Goal: Task Accomplishment & Management: Complete application form

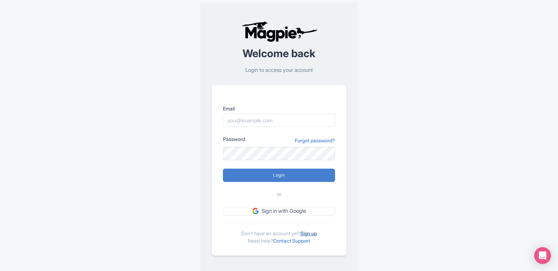
click at [310, 234] on link "Sign up" at bounding box center [309, 233] width 16 height 6
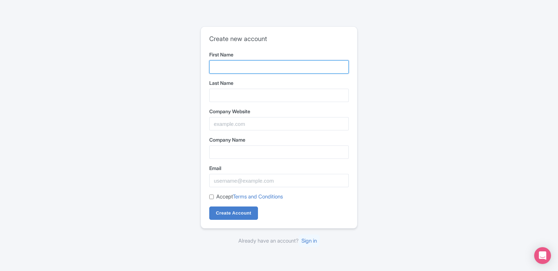
click at [217, 69] on input "First Name" at bounding box center [279, 66] width 140 height 13
type input "Flexibel"
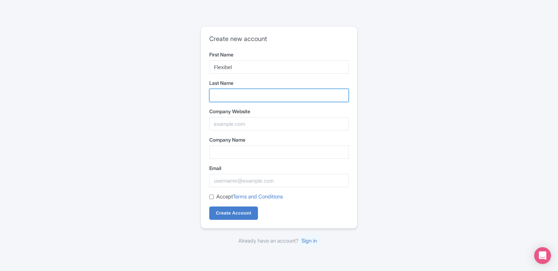
type input "Lows"
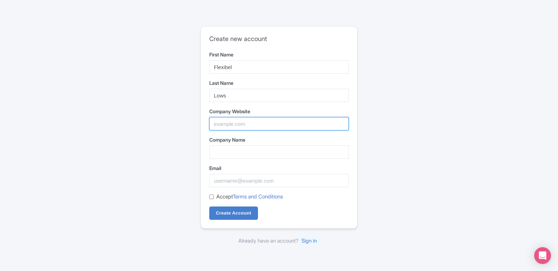
type input "Flexibel Expansion Joints"
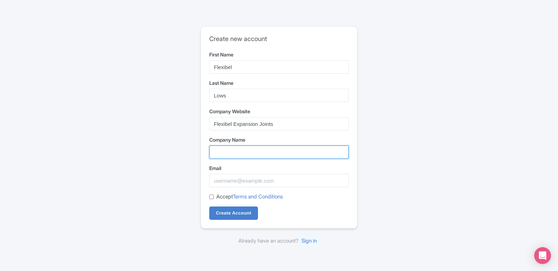
type input "Flexibel Expansion Joints"
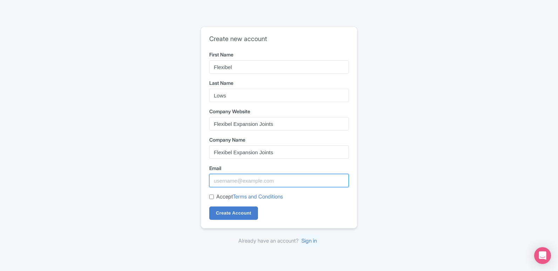
type input "[EMAIL_ADDRESS][DOMAIN_NAME]"
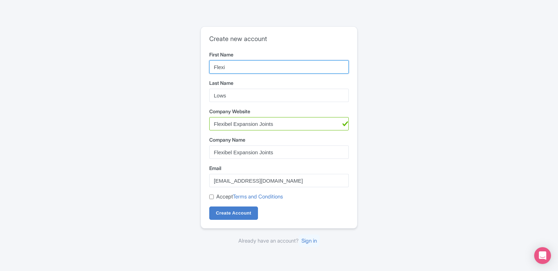
type input "Flexi"
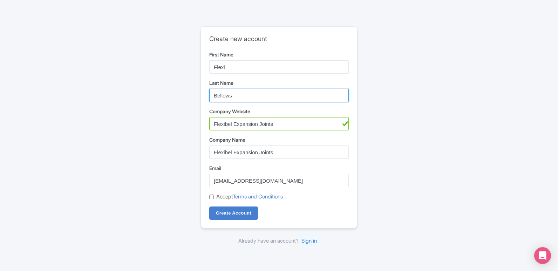
type input "Bellows"
drag, startPoint x: 277, startPoint y: 122, endPoint x: 160, endPoint y: 123, distance: 117.5
click at [160, 123] on div "Create new account First Name Flexi Last Name Bellows Company Website Flexibel …" at bounding box center [279, 135] width 449 height 224
paste input "https://flexibel.ae/"
type input "https://flexibel.ae/"
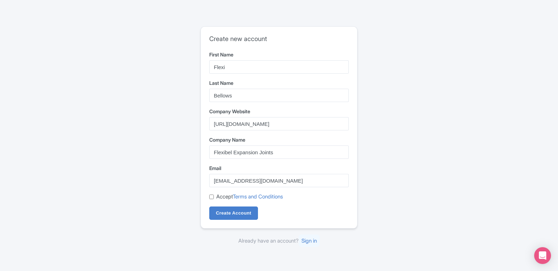
click at [209, 195] on input "Accept Terms and Conditions" at bounding box center [211, 197] width 5 height 5
checkbox input "true"
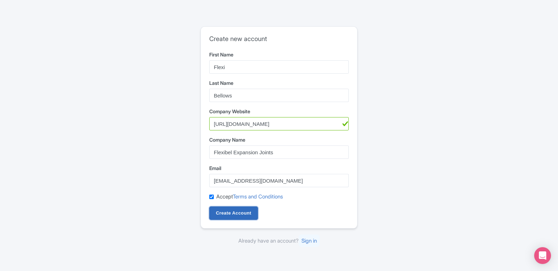
click at [220, 213] on input "Create Account" at bounding box center [233, 213] width 49 height 13
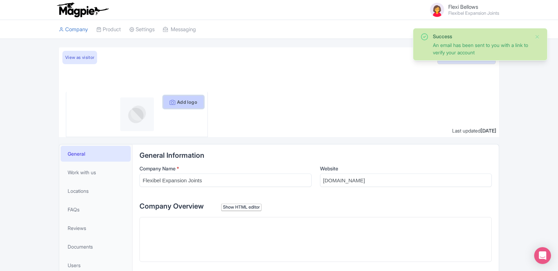
click at [177, 102] on button "Add logo" at bounding box center [183, 101] width 41 height 13
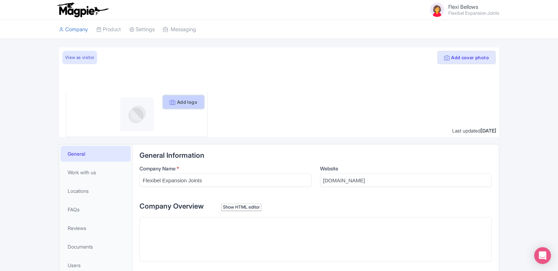
click at [171, 97] on button "Add logo" at bounding box center [183, 101] width 41 height 13
click at [190, 101] on button "Add logo" at bounding box center [183, 101] width 41 height 13
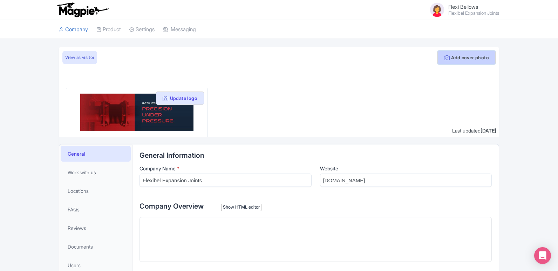
click at [472, 55] on button "Add cover photo" at bounding box center [467, 57] width 58 height 13
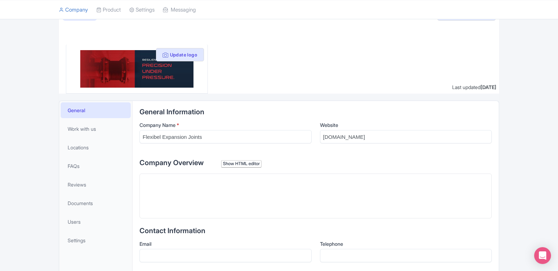
scroll to position [70, 0]
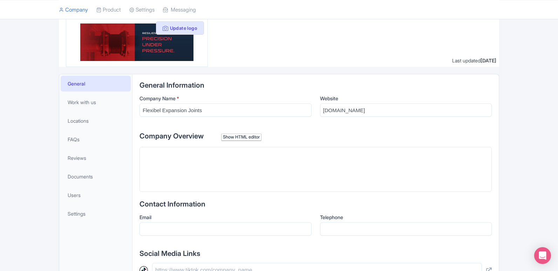
click at [251, 139] on div "Show HTML editor" at bounding box center [241, 137] width 40 height 7
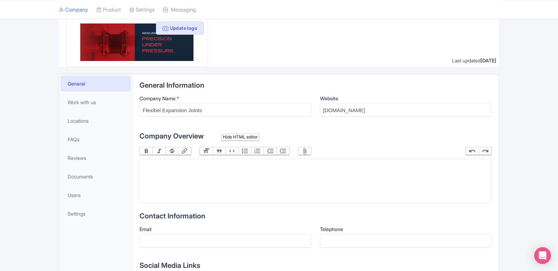
click at [243, 173] on trix-editor at bounding box center [316, 181] width 352 height 45
paste trix-editor "<div>Established in 2012, FLEXIBEL specializes in designing and manufacturing <…"
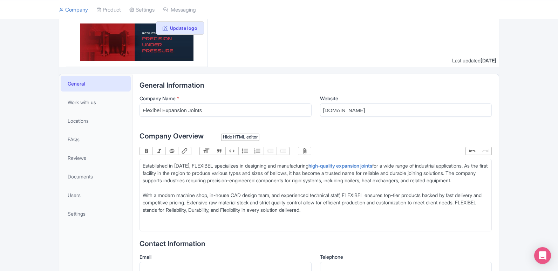
click at [385, 164] on div "Established in 2012, FLEXIBEL specializes in designing and manufacturing high-q…" at bounding box center [316, 173] width 346 height 22
type trix-editor "<div>Established in 2012, FLEXIBEL specializes in designing and manufacturing <…"
click at [412, 180] on div "Established in 2012, FLEXIBEL specializes in designing and manufacturing high-q…" at bounding box center [316, 173] width 346 height 22
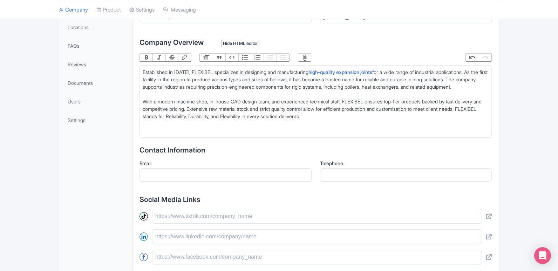
scroll to position [210, 0]
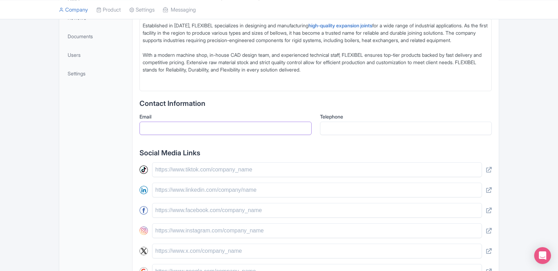
click at [231, 135] on input "Email" at bounding box center [226, 128] width 172 height 13
type input "sales@flexibel.ae"
click at [369, 135] on input "Telephone" at bounding box center [406, 128] width 172 height 13
paste input "+971529037473"
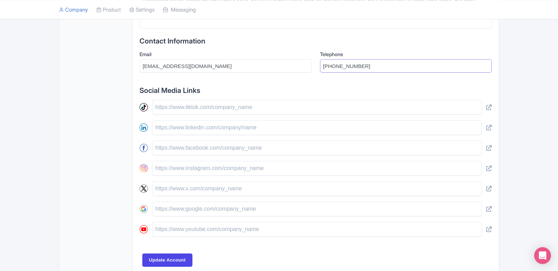
scroll to position [281, 0]
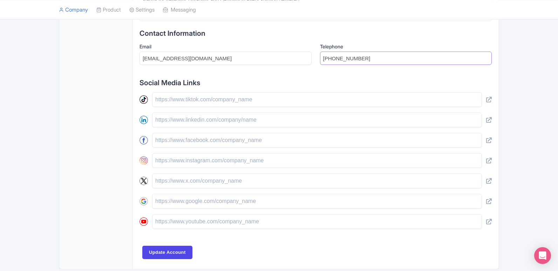
type input "+971529037473"
click at [235, 107] on input "text" at bounding box center [317, 99] width 330 height 15
click at [214, 127] on input "text" at bounding box center [317, 120] width 330 height 15
paste input "https://www.linkedin.com/company/flexibel-expansion-joints/"
type input "https://www.linkedin.com/company/flexibel-expansion-joints/"
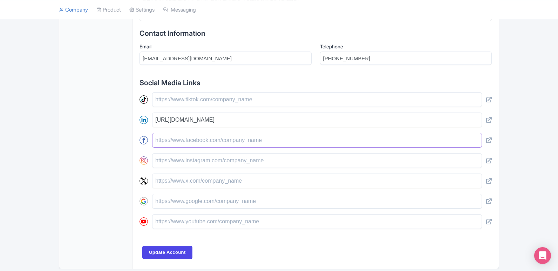
click at [207, 148] on input "text" at bounding box center [317, 140] width 330 height 15
paste input "https://www.facebook.com/flexibelexpansionjoints/"
type input "https://www.facebook.com/flexibelexpansionjoints/"
click at [227, 168] on input "text" at bounding box center [317, 160] width 330 height 15
paste input "[URL][DOMAIN_NAME][DOMAIN_NAME]"
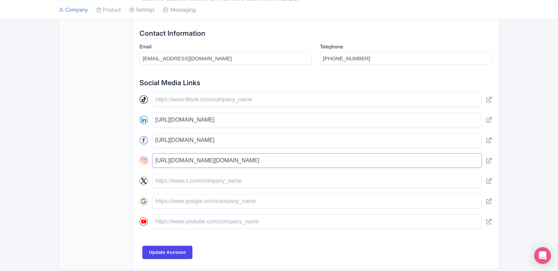
type input "[URL][DOMAIN_NAME][DOMAIN_NAME]"
click at [214, 188] on input "text" at bounding box center [317, 181] width 330 height 15
paste input "https://x.com/flexibellows"
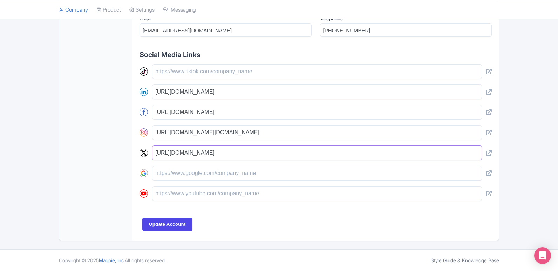
scroll to position [316, 0]
type input "https://x.com/flexibellows"
click at [168, 226] on input "Update Account" at bounding box center [167, 224] width 50 height 13
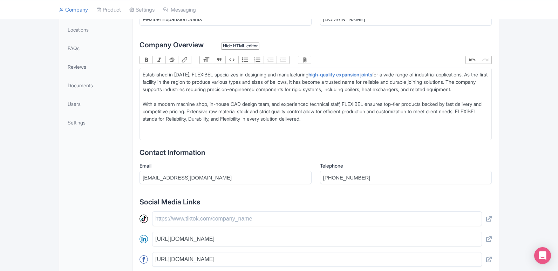
scroll to position [106, 0]
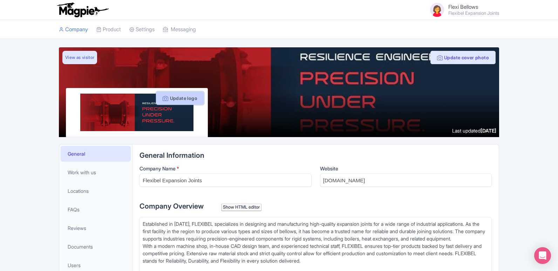
click at [167, 97] on button "Update logo" at bounding box center [180, 98] width 48 height 13
click at [148, 106] on img at bounding box center [136, 113] width 113 height 38
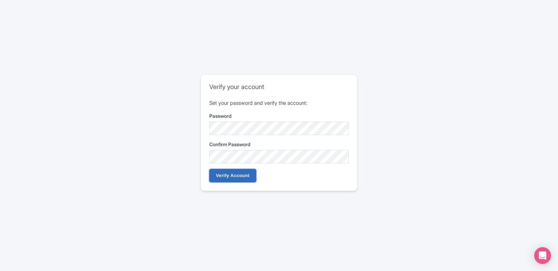
click at [242, 177] on input "Verify Account" at bounding box center [232, 175] width 47 height 13
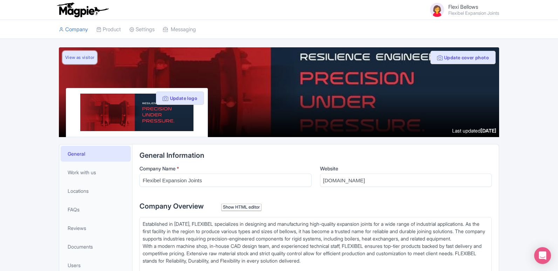
click at [79, 59] on link "View as visitor" at bounding box center [79, 57] width 35 height 13
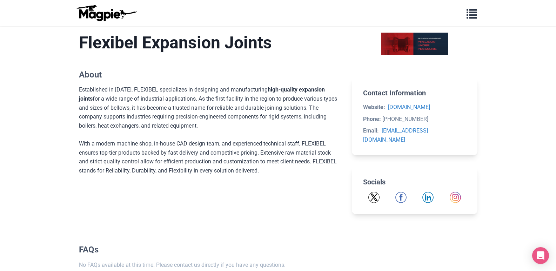
scroll to position [175, 0]
